Goal: Task Accomplishment & Management: Manage account settings

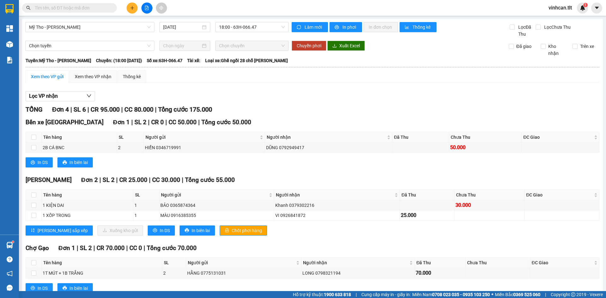
click at [131, 14] on div "Kết quả tìm kiếm ( 0 ) Bộ lọc No Data vinhcan.tlt 1" at bounding box center [303, 8] width 606 height 16
click at [131, 11] on button at bounding box center [132, 8] width 11 height 11
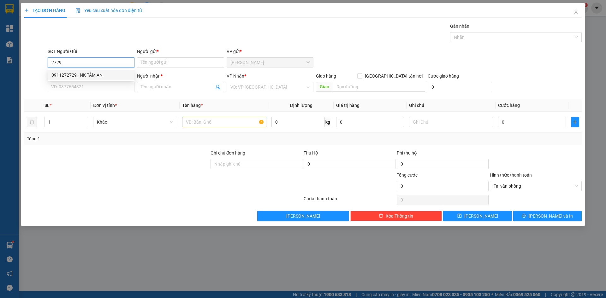
click at [95, 78] on div "0911272729 - NK TÂM AN" at bounding box center [90, 75] width 79 height 7
type input "0911272729"
type input "NK TÂM AN"
type input "0911272729"
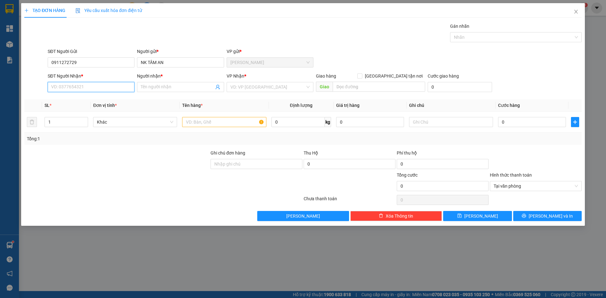
click at [94, 91] on input "SĐT Người Nhận *" at bounding box center [91, 87] width 87 height 10
drag, startPoint x: 109, startPoint y: 102, endPoint x: 119, endPoint y: 99, distance: 10.0
click at [109, 102] on div "0976297179 - LAB ANH" at bounding box center [90, 99] width 79 height 7
type input "0976297179"
type input "LAB ANH"
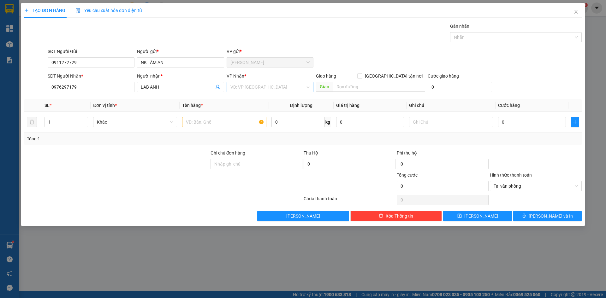
click at [258, 86] on input "search" at bounding box center [268, 86] width 75 height 9
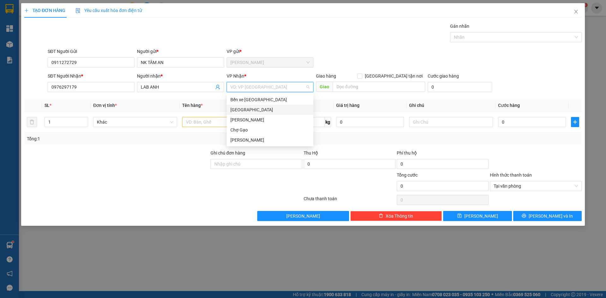
click at [240, 106] on div "[GEOGRAPHIC_DATA]" at bounding box center [270, 109] width 79 height 7
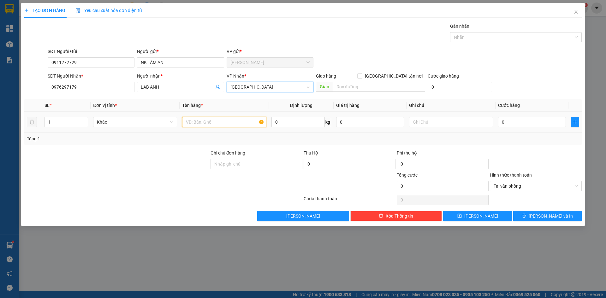
click at [229, 117] on input "text" at bounding box center [224, 122] width 84 height 10
type input "1 HNP"
click at [549, 122] on input "0" at bounding box center [532, 122] width 68 height 10
type input "2"
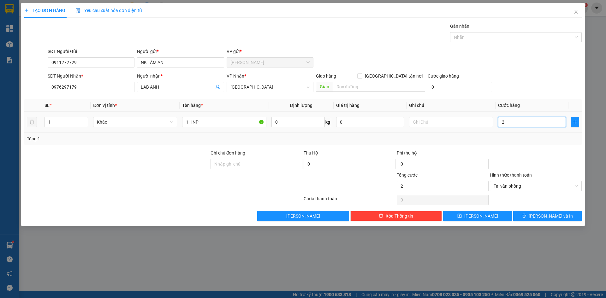
type input "20"
type input "20.000"
click at [522, 93] on div "SĐT Người Nhận * 0976297179 Người nhận * LAB ANH VP Nhận * [GEOGRAPHIC_DATA] Gi…" at bounding box center [314, 84] width 537 height 22
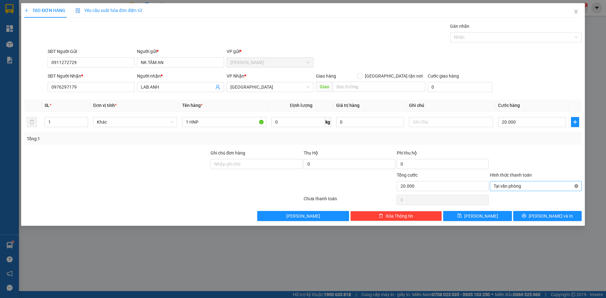
type input "20.000"
drag, startPoint x: 577, startPoint y: 186, endPoint x: 571, endPoint y: 203, distance: 18.5
click at [563, 218] on button "[PERSON_NAME] và In" at bounding box center [547, 216] width 69 height 10
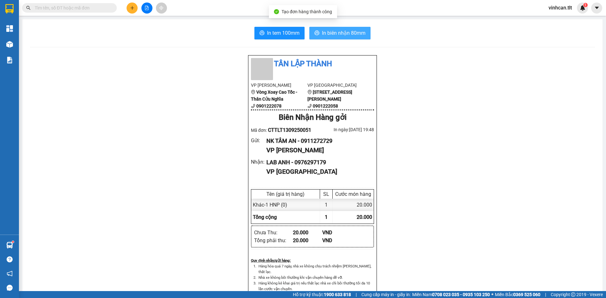
click at [352, 37] on button "In biên nhận 80mm" at bounding box center [339, 33] width 61 height 13
click at [126, 9] on div at bounding box center [146, 8] width 47 height 11
click at [127, 9] on button at bounding box center [132, 8] width 11 height 11
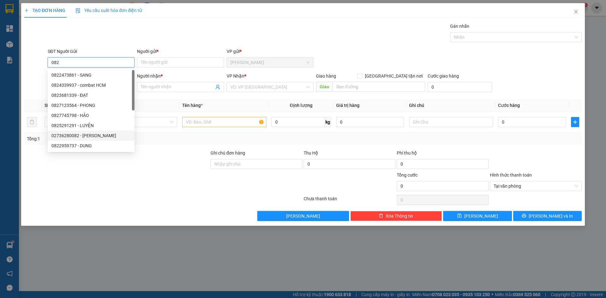
click at [85, 136] on div "02736280082 - [PERSON_NAME]" at bounding box center [90, 135] width 79 height 7
type input "02736280082"
type input "[PERSON_NAME]"
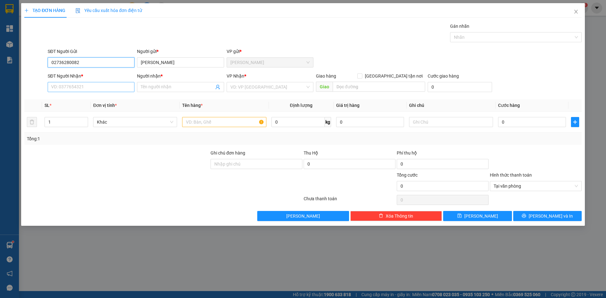
type input "02736280082"
click at [99, 83] on input "SĐT Người Nhận *" at bounding box center [91, 87] width 87 height 10
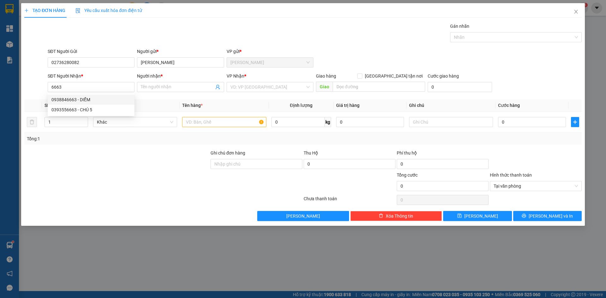
click at [93, 94] on div "0938846663 0393556663 0938846663 - DIỄM 0393556663 - CHÚ 5" at bounding box center [91, 104] width 87 height 23
click at [94, 88] on input "6663" at bounding box center [91, 87] width 87 height 10
click at [87, 101] on div "0938846663 - DIỄM" at bounding box center [90, 99] width 79 height 7
type input "0938846663"
type input "DIỄM"
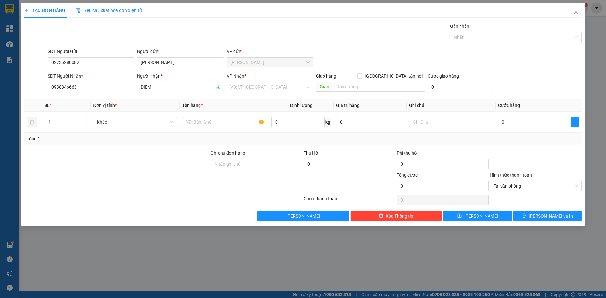
click at [280, 85] on input "search" at bounding box center [268, 86] width 75 height 9
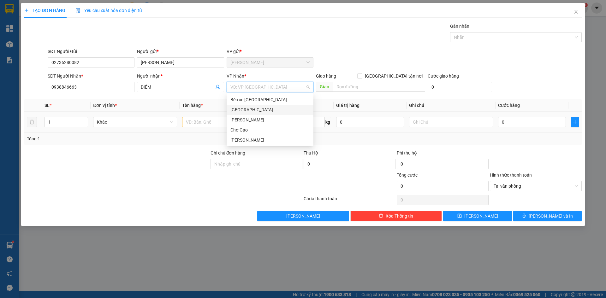
drag, startPoint x: 232, startPoint y: 113, endPoint x: 229, endPoint y: 117, distance: 4.9
click at [232, 113] on div "[GEOGRAPHIC_DATA]" at bounding box center [270, 109] width 79 height 7
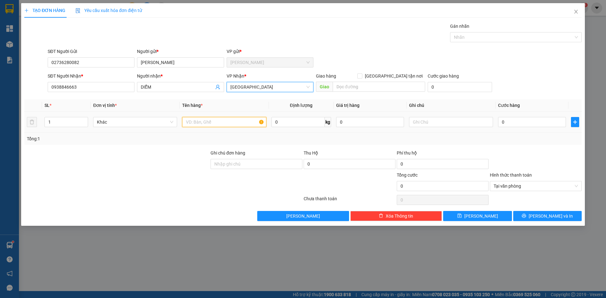
click at [224, 122] on input "text" at bounding box center [224, 122] width 84 height 10
type input "1 HNP"
click at [531, 120] on input "0" at bounding box center [532, 122] width 68 height 10
type input "2"
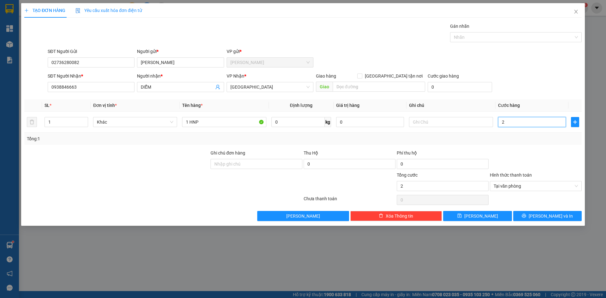
type input "20"
type input "20.000"
drag, startPoint x: 550, startPoint y: 71, endPoint x: 552, endPoint y: 151, distance: 79.6
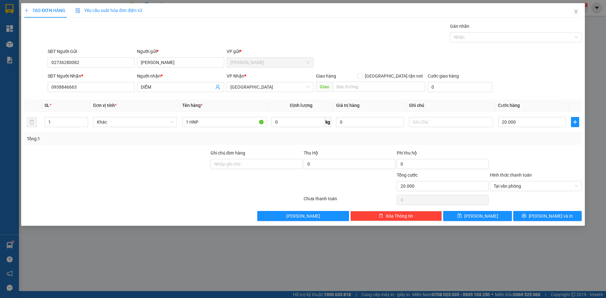
click at [550, 71] on form "SĐT Người Gửi 02736280082 Người gửi * [PERSON_NAME] VP gửi * [PERSON_NAME] SĐT …" at bounding box center [303, 71] width 558 height 47
click at [549, 212] on button "[PERSON_NAME] và In" at bounding box center [547, 216] width 69 height 10
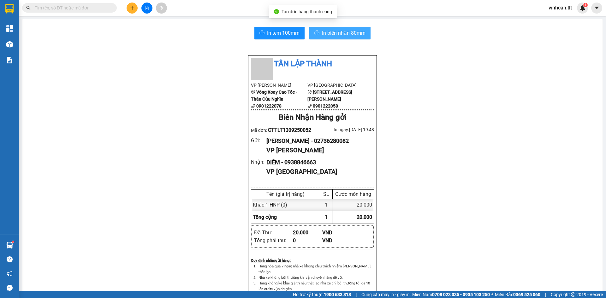
drag, startPoint x: 316, startPoint y: 25, endPoint x: 320, endPoint y: 29, distance: 5.4
click at [317, 26] on div "In tem 100mm In biên nhận 80mm Tân Lập Thành VP Cao Tốc Vòng Xoay Cao Tốc - Thâ…" at bounding box center [312, 274] width 580 height 511
click at [322, 30] on span "In biên nhận 80mm" at bounding box center [344, 33] width 44 height 8
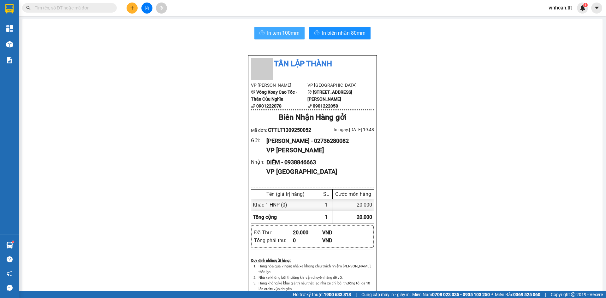
click at [287, 36] on span "In tem 100mm" at bounding box center [283, 33] width 33 height 8
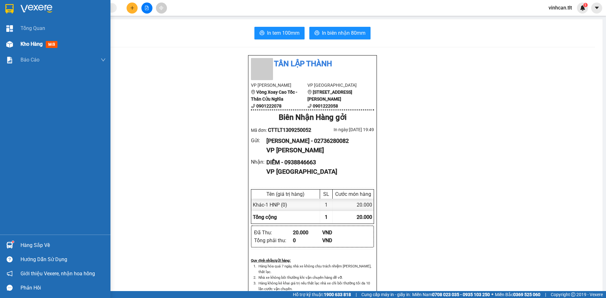
click at [14, 44] on div at bounding box center [9, 44] width 11 height 11
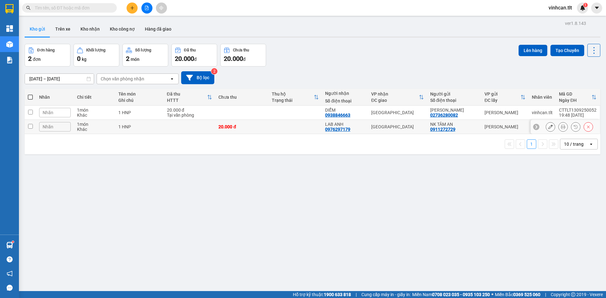
click at [561, 127] on icon at bounding box center [563, 127] width 4 height 4
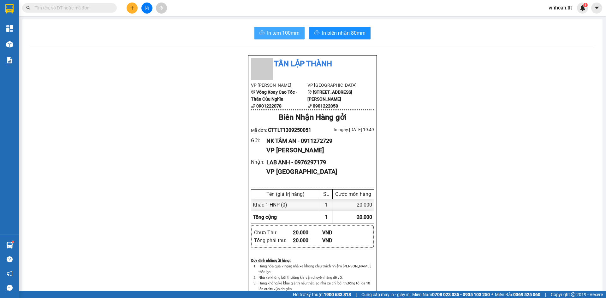
click at [294, 35] on span "In tem 100mm" at bounding box center [283, 33] width 33 height 8
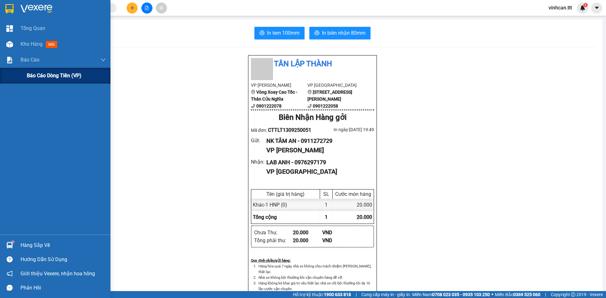
click at [48, 81] on div "Báo cáo dòng tiền (VP)" at bounding box center [66, 76] width 79 height 16
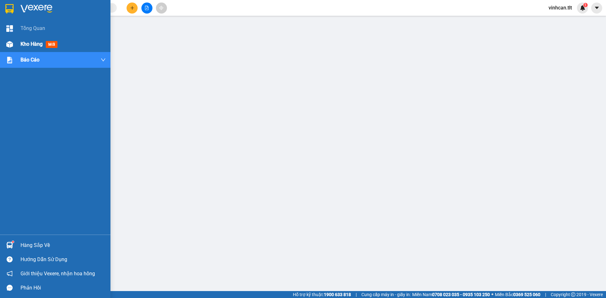
click at [2, 48] on div "Kho hàng mới" at bounding box center [55, 44] width 111 height 16
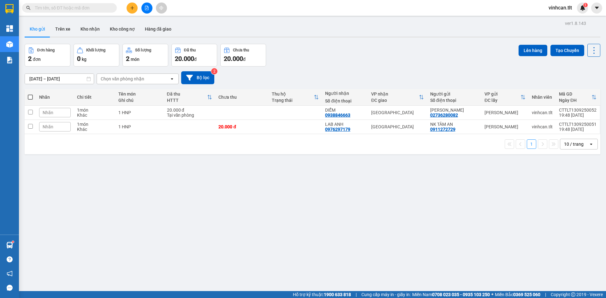
click at [28, 96] on th at bounding box center [30, 97] width 11 height 17
click at [34, 97] on th at bounding box center [30, 97] width 11 height 17
drag, startPoint x: 34, startPoint y: 97, endPoint x: 30, endPoint y: 97, distance: 4.7
click at [32, 97] on th at bounding box center [30, 97] width 11 height 17
click at [28, 96] on span at bounding box center [30, 97] width 5 height 5
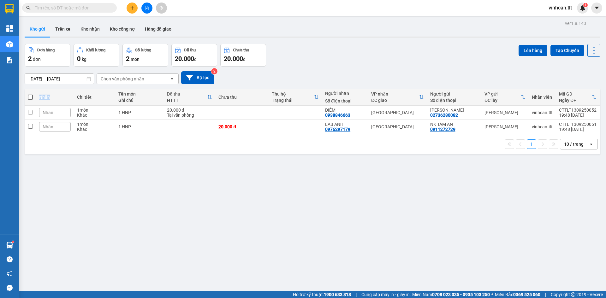
click at [30, 94] on input "checkbox" at bounding box center [30, 94] width 0 height 0
checkbox input "true"
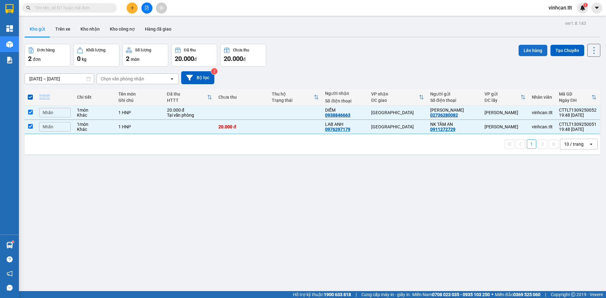
click at [528, 51] on button "Lên hàng" at bounding box center [533, 50] width 29 height 11
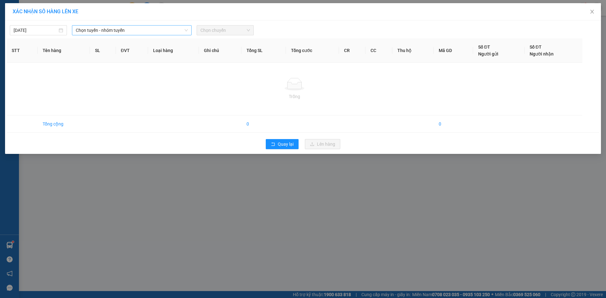
click at [102, 31] on span "Chọn tuyến - nhóm tuyến" at bounding box center [132, 30] width 112 height 9
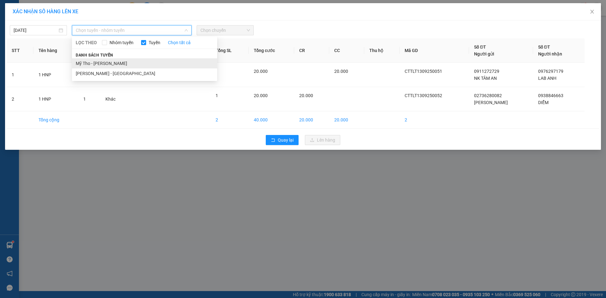
click at [93, 59] on li "Mỹ Tho - [PERSON_NAME]" at bounding box center [144, 63] width 145 height 10
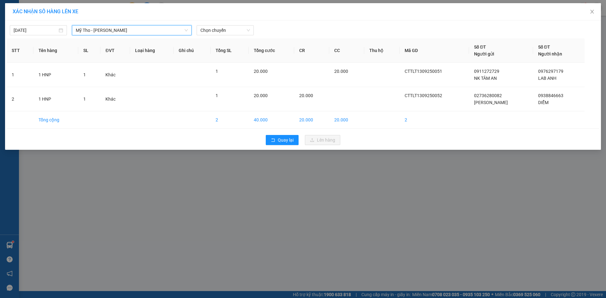
click at [251, 25] on div "[DATE] Mỹ Tho - Hồ Chí Minh Mỹ Tho - [PERSON_NAME] LỌC THEO Nhóm tuyến Tuyến Ch…" at bounding box center [303, 28] width 593 height 13
click at [246, 27] on span "Chọn chuyến" at bounding box center [226, 30] width 50 height 9
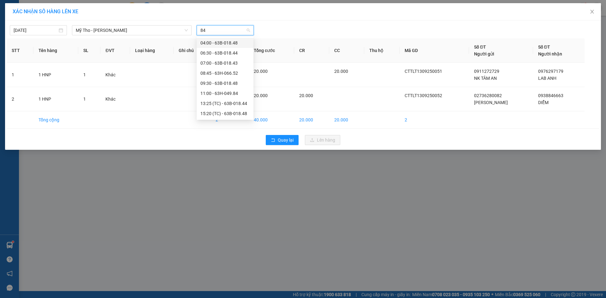
type input "843"
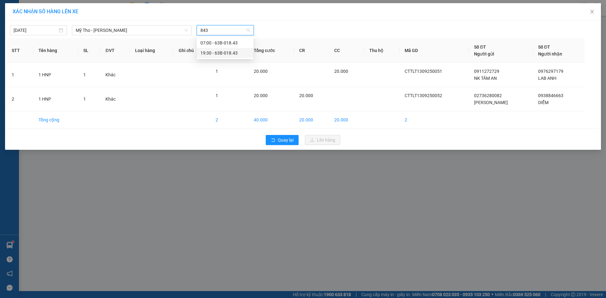
click at [231, 53] on div "19:30 - 63B-018.43" at bounding box center [225, 53] width 49 height 7
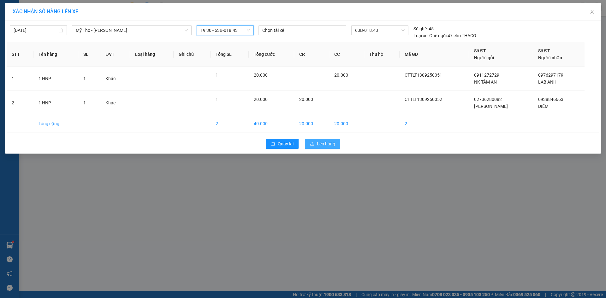
click at [339, 144] on button "Lên hàng" at bounding box center [322, 144] width 35 height 10
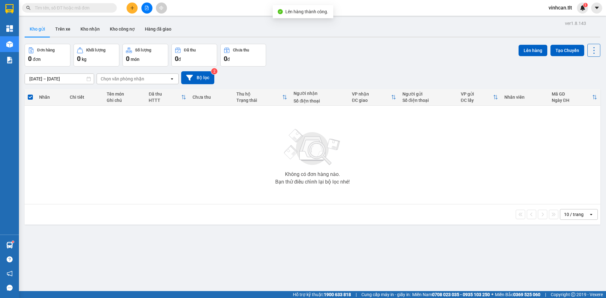
click at [146, 10] on icon "file-add" at bounding box center [146, 8] width 3 height 4
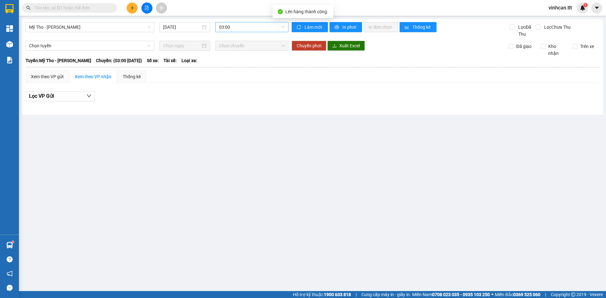
click at [229, 27] on span "03:00" at bounding box center [252, 26] width 66 height 9
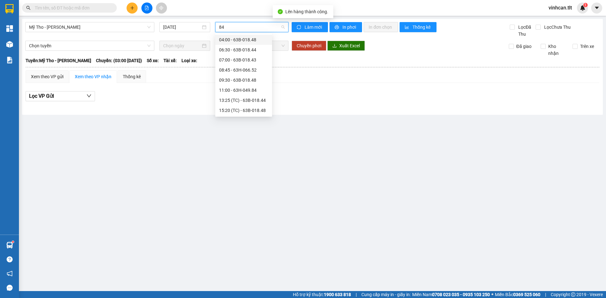
type input "843"
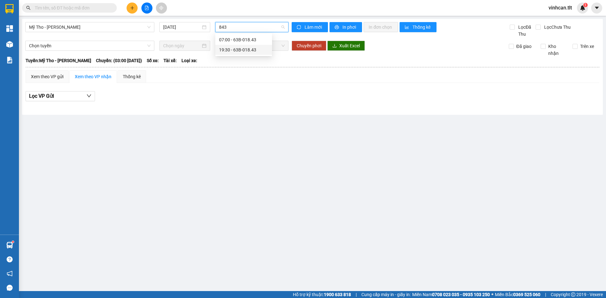
click at [228, 49] on div "19:30 - 63B-018.43" at bounding box center [243, 49] width 49 height 7
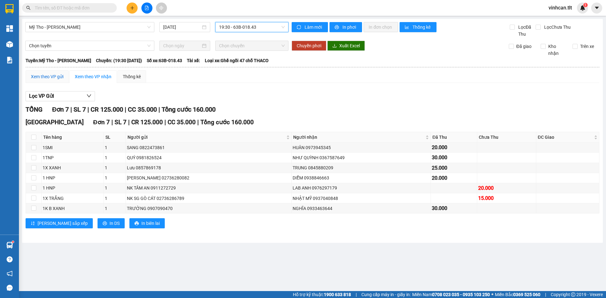
click at [33, 78] on div "Xem theo VP gửi" at bounding box center [47, 76] width 33 height 7
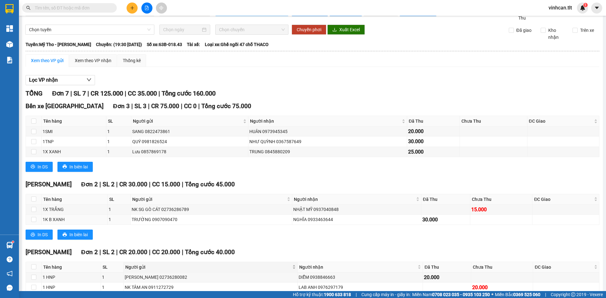
scroll to position [50, 0]
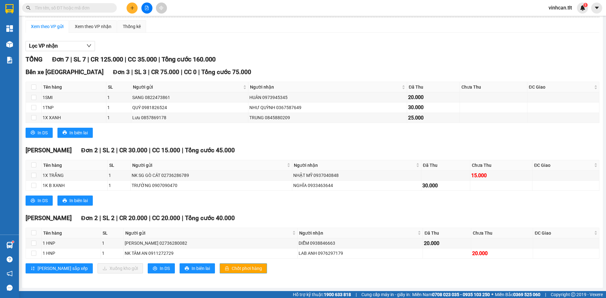
click at [232, 266] on span "Chốt phơi hàng" at bounding box center [247, 268] width 30 height 7
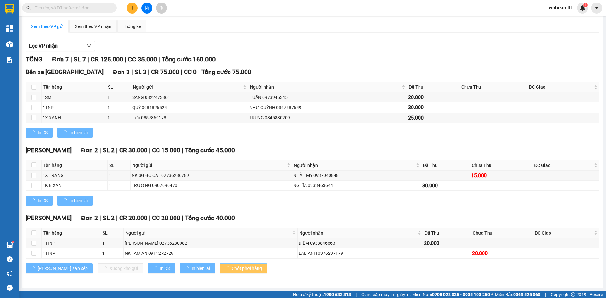
click at [232, 266] on span "Chốt phơi hàng" at bounding box center [247, 268] width 30 height 7
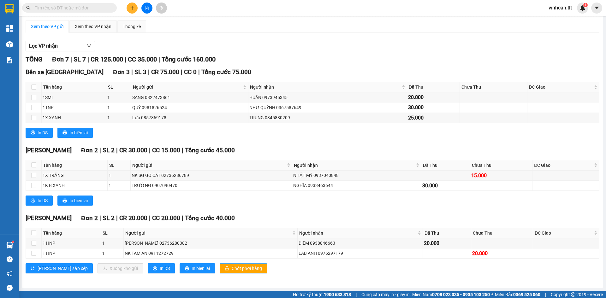
click at [232, 266] on span "Chốt phơi hàng" at bounding box center [247, 268] width 30 height 7
